Goal: Information Seeking & Learning: Learn about a topic

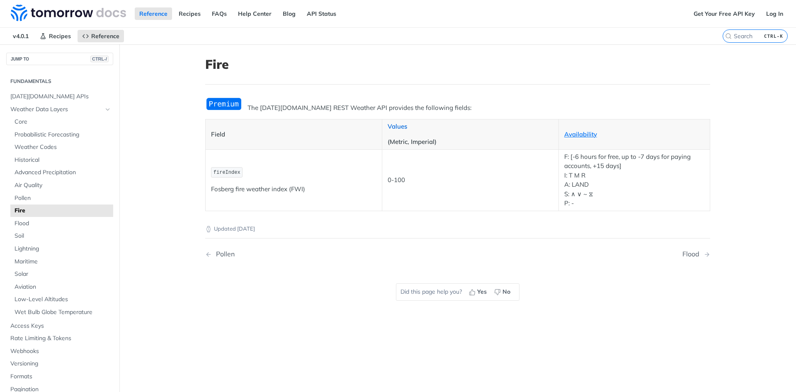
click at [398, 123] on link "Values" at bounding box center [397, 126] width 19 height 8
drag, startPoint x: 245, startPoint y: 104, endPoint x: 362, endPoint y: 107, distance: 116.1
click at [351, 107] on p "The [DATE][DOMAIN_NAME] REST Weather API provides the following fields:" at bounding box center [457, 108] width 505 height 10
drag, startPoint x: 378, startPoint y: 107, endPoint x: 175, endPoint y: 125, distance: 203.1
click at [364, 112] on p "The [DATE][DOMAIN_NAME] REST Weather API provides the following fields:" at bounding box center [457, 108] width 505 height 10
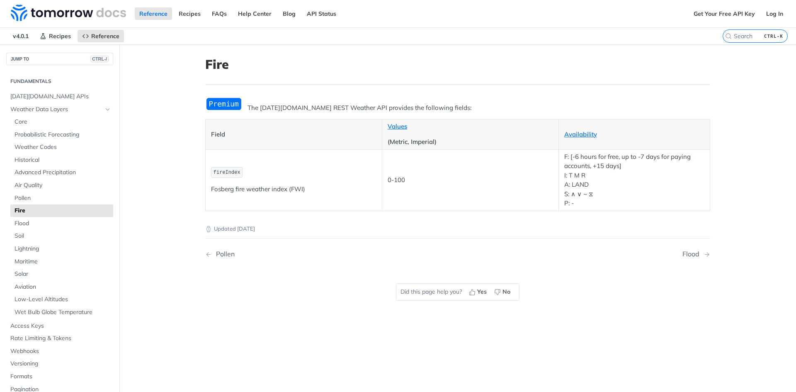
click at [168, 133] on main "JUMP TO CTRL-/ Fundamentals [DATE][DOMAIN_NAME] APIs Weather Data Layers Core P…" at bounding box center [398, 240] width 796 height 392
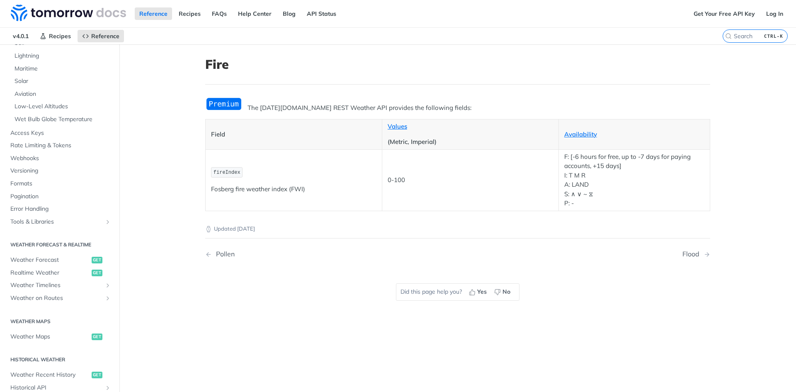
scroll to position [207, 0]
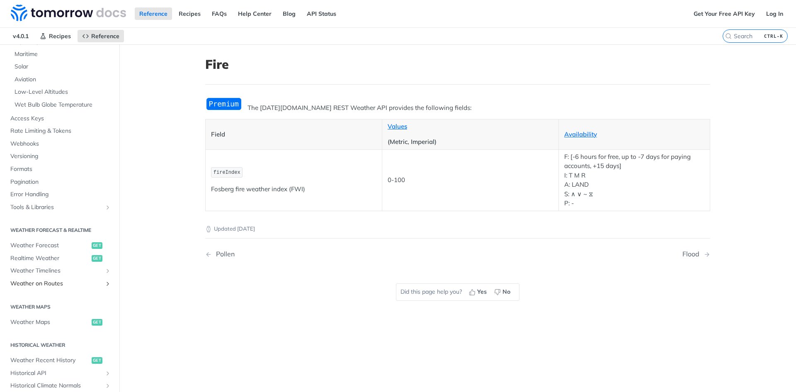
click at [79, 284] on span "Weather on Routes" at bounding box center [56, 283] width 92 height 8
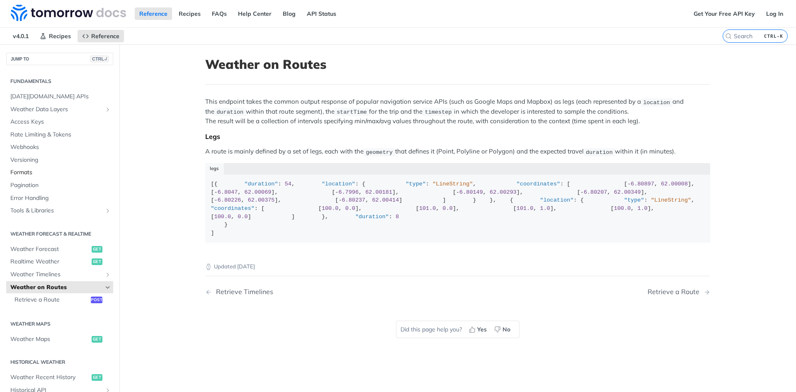
click at [31, 170] on span "Formats" at bounding box center [60, 172] width 101 height 8
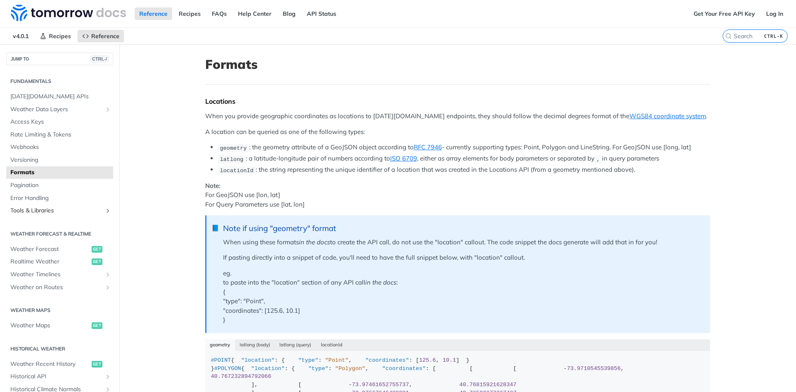
click at [47, 213] on span "Tools & Libraries" at bounding box center [56, 210] width 92 height 8
